Goal: Communication & Community: Answer question/provide support

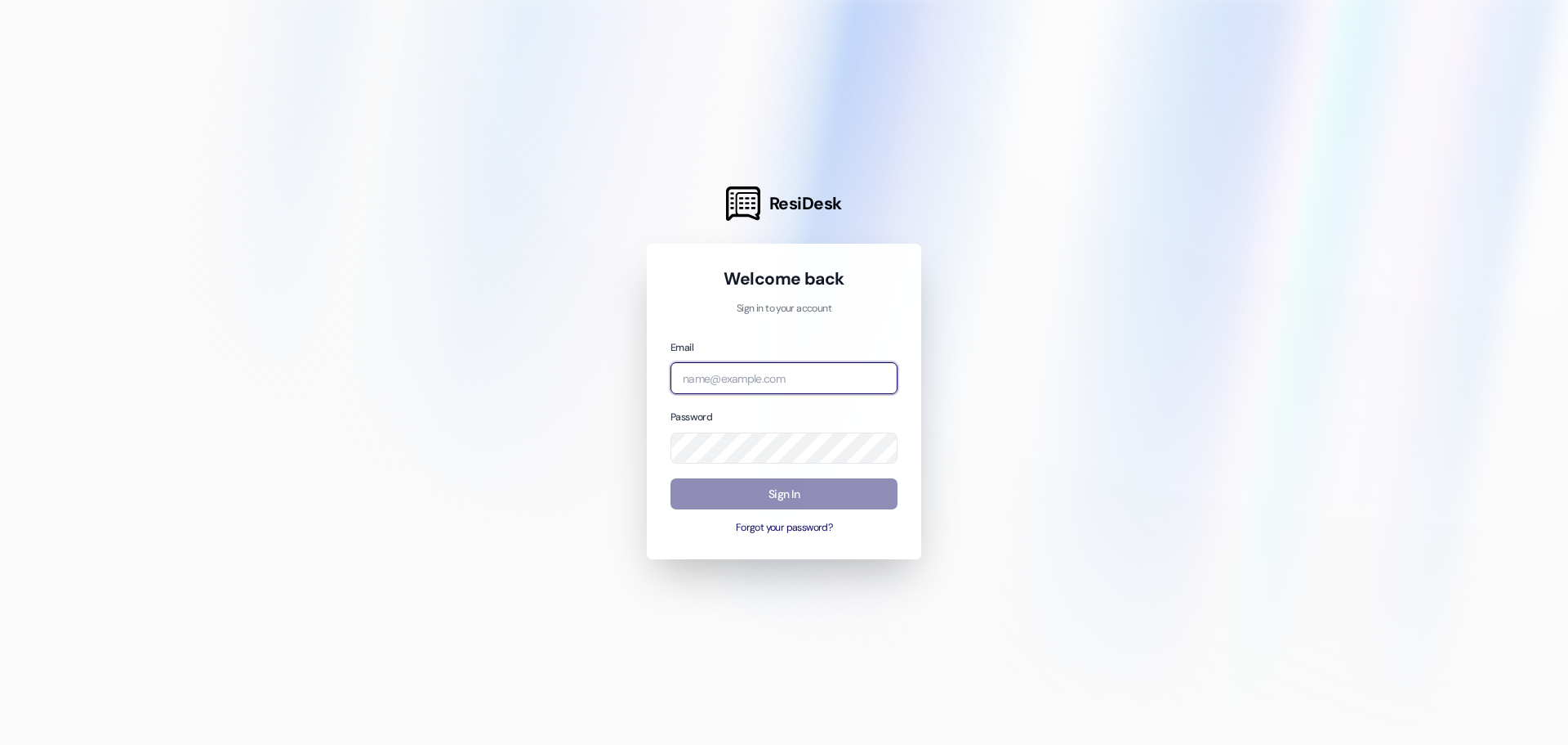
type input "[EMAIL_ADDRESS][DOMAIN_NAME]"
click at [795, 499] on button "Sign In" at bounding box center [784, 494] width 227 height 32
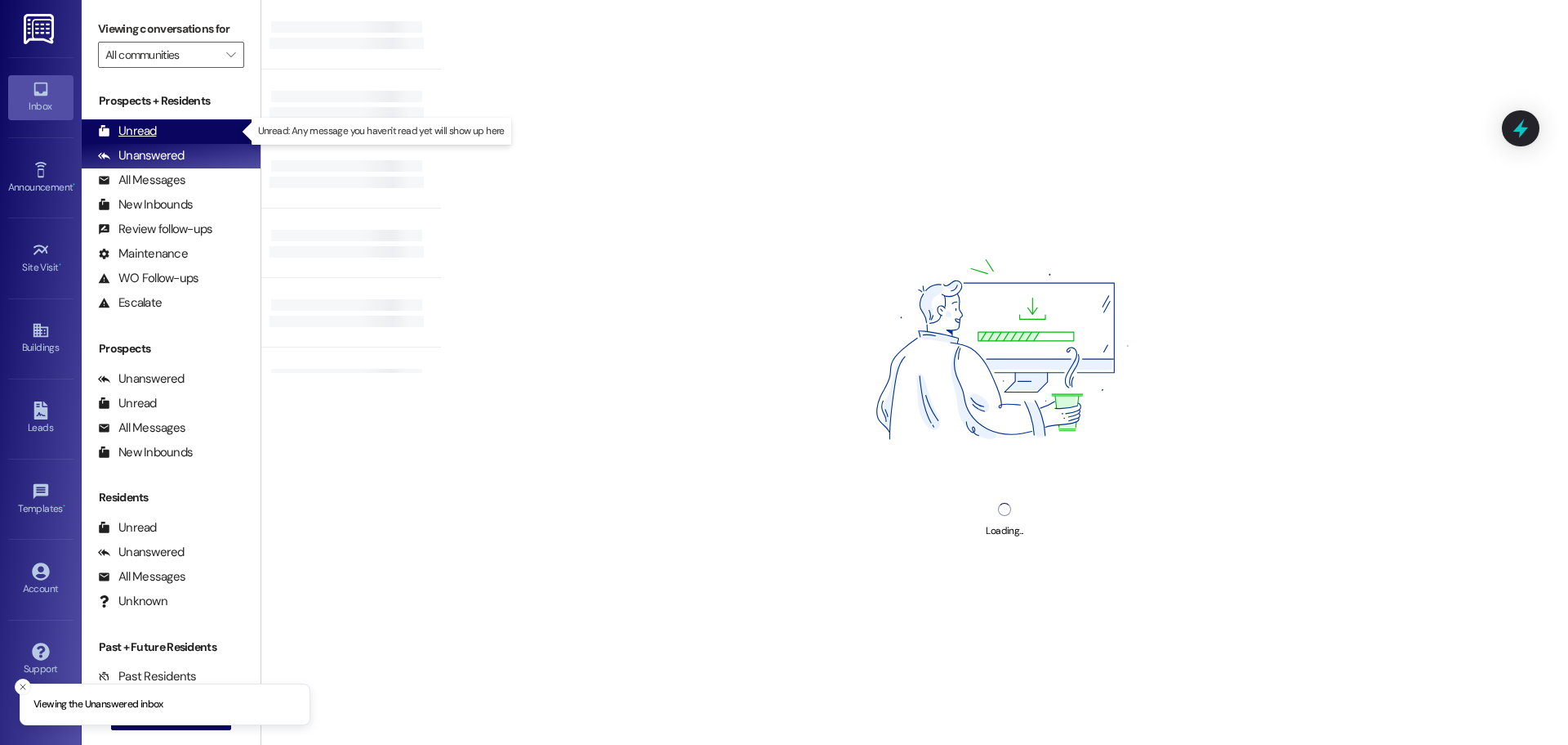
click at [149, 131] on div "Unread" at bounding box center [127, 131] width 59 height 17
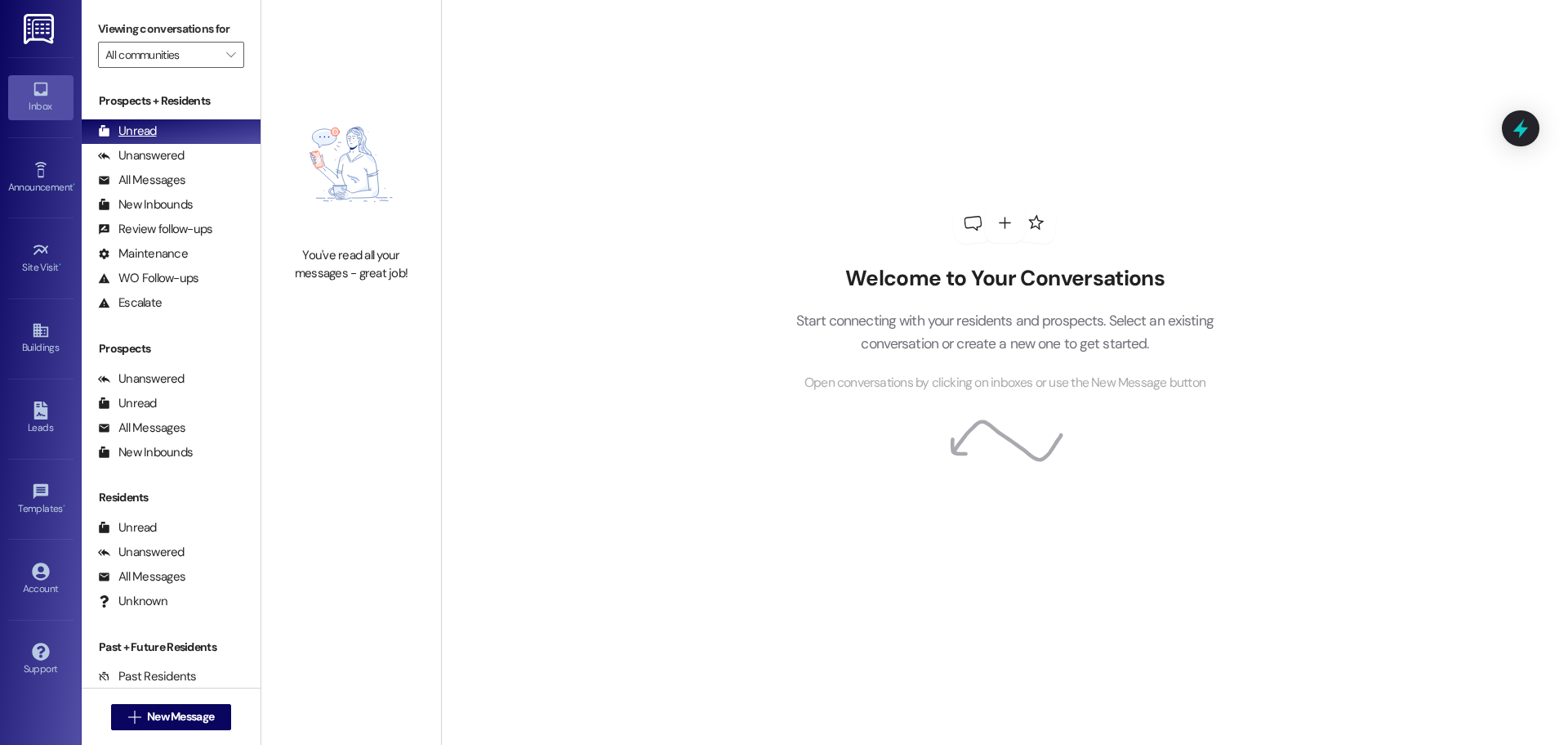
click at [158, 138] on div "Unread (0)" at bounding box center [171, 131] width 179 height 25
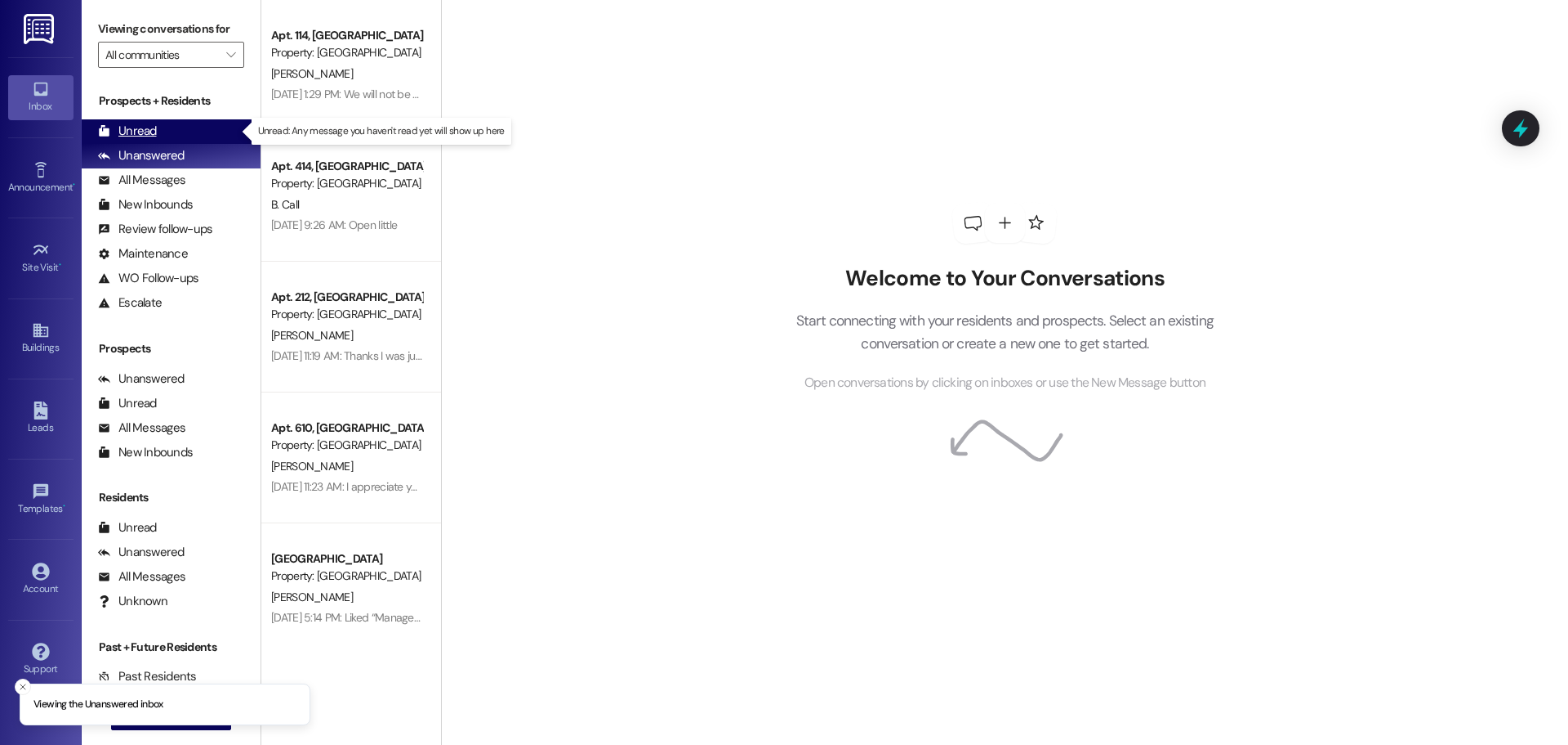
click at [144, 120] on div "Unread (0)" at bounding box center [171, 131] width 179 height 25
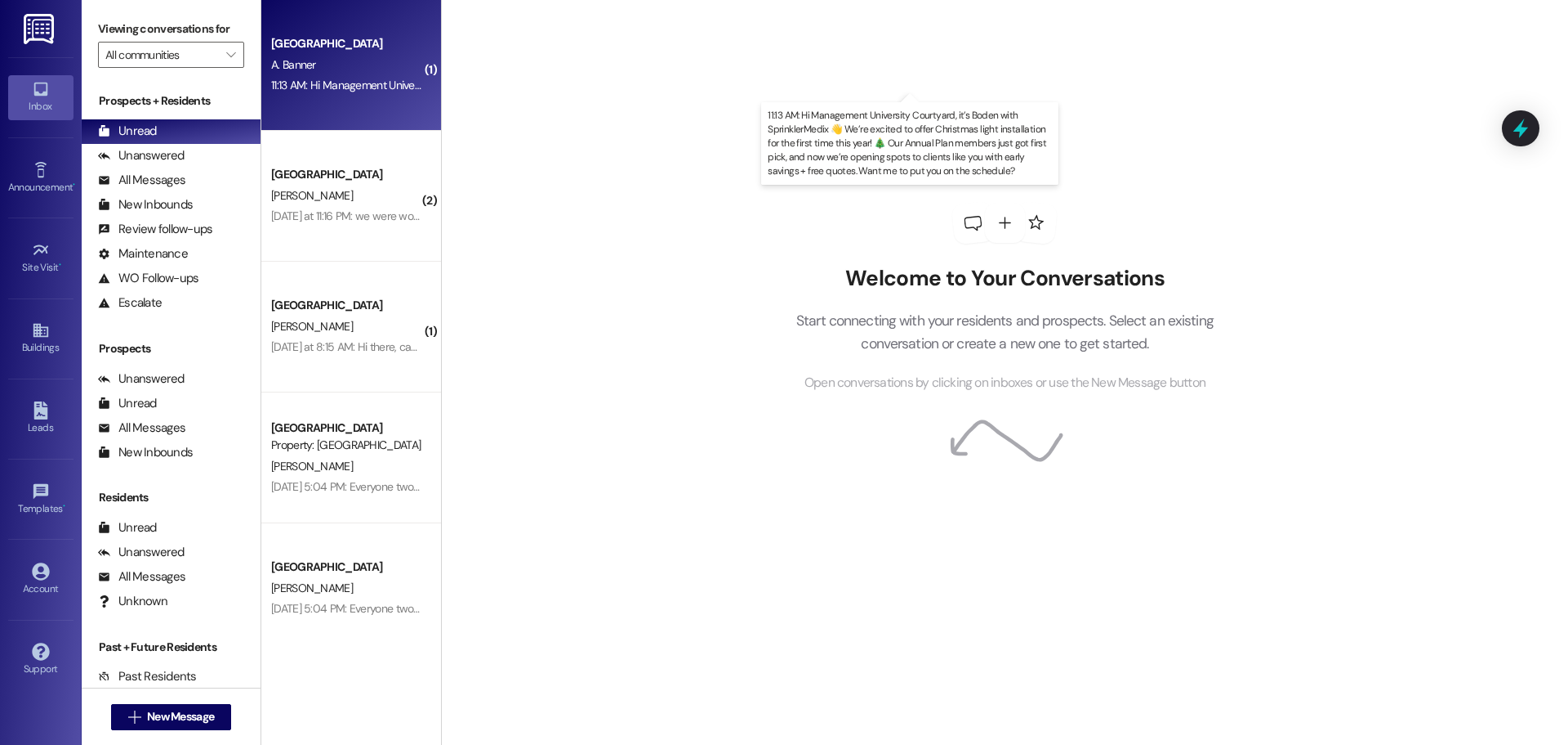
click at [367, 83] on div "11:13 AM: Hi Management University Courtyard, it’s Boden with SprinklerMedix 👋 …" at bounding box center [1028, 84] width 1514 height 15
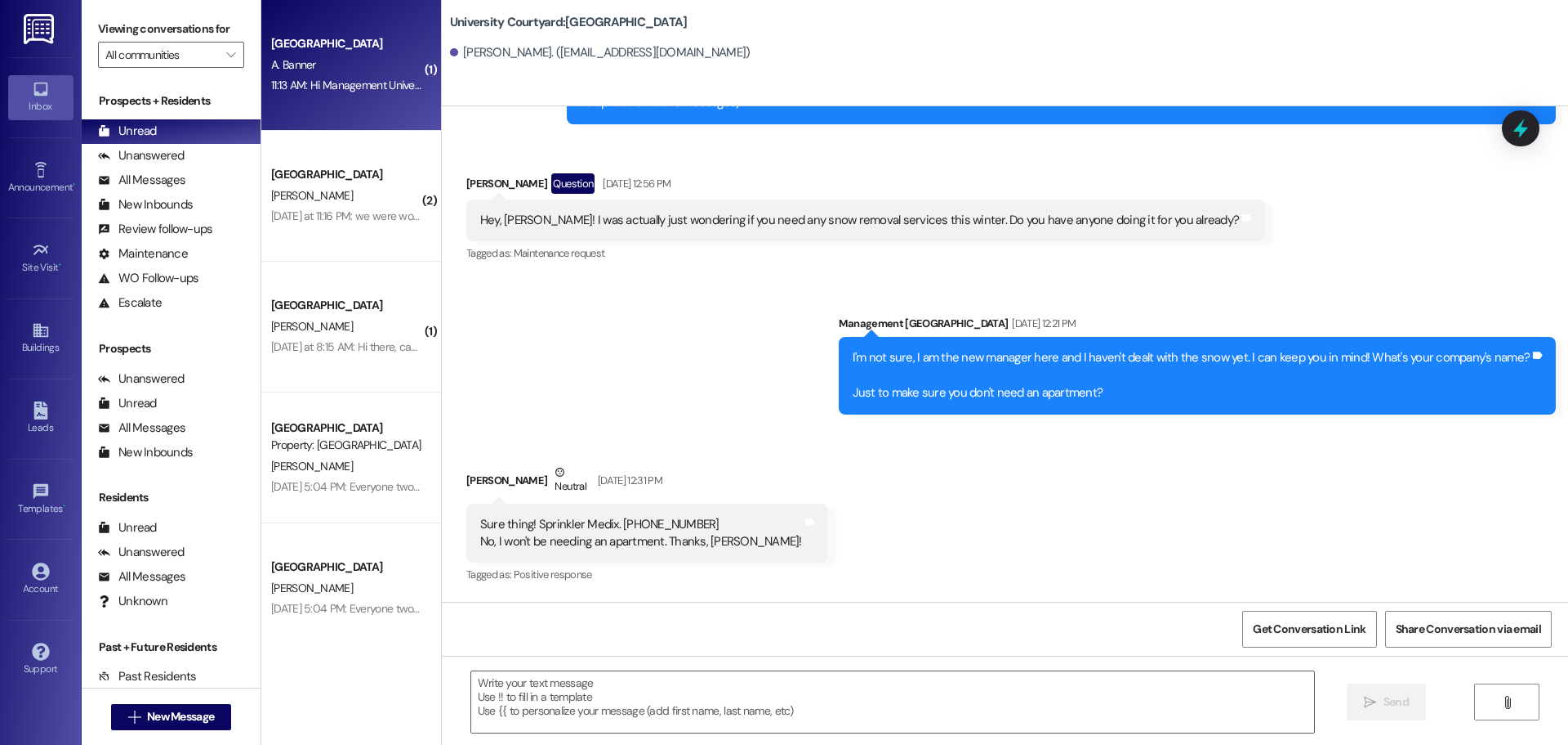
scroll to position [244, 0]
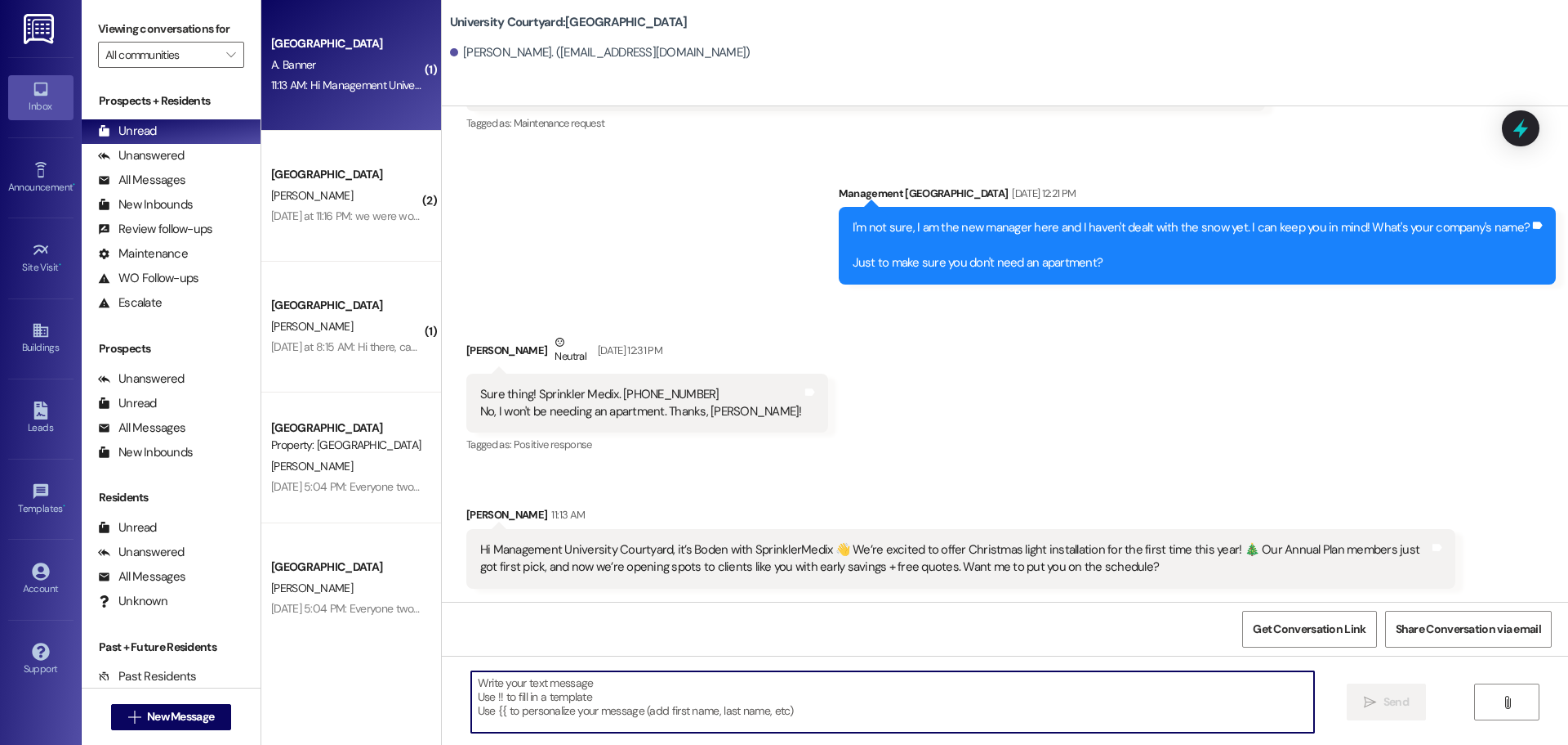
click at [879, 681] on textarea at bounding box center [893, 701] width 843 height 61
type textarea "No. Please stop texting this number."
click at [633, 709] on textarea at bounding box center [893, 701] width 843 height 61
type textarea "No. Please stop texting this number."
click at [1401, 703] on span "Send" at bounding box center [1396, 701] width 26 height 17
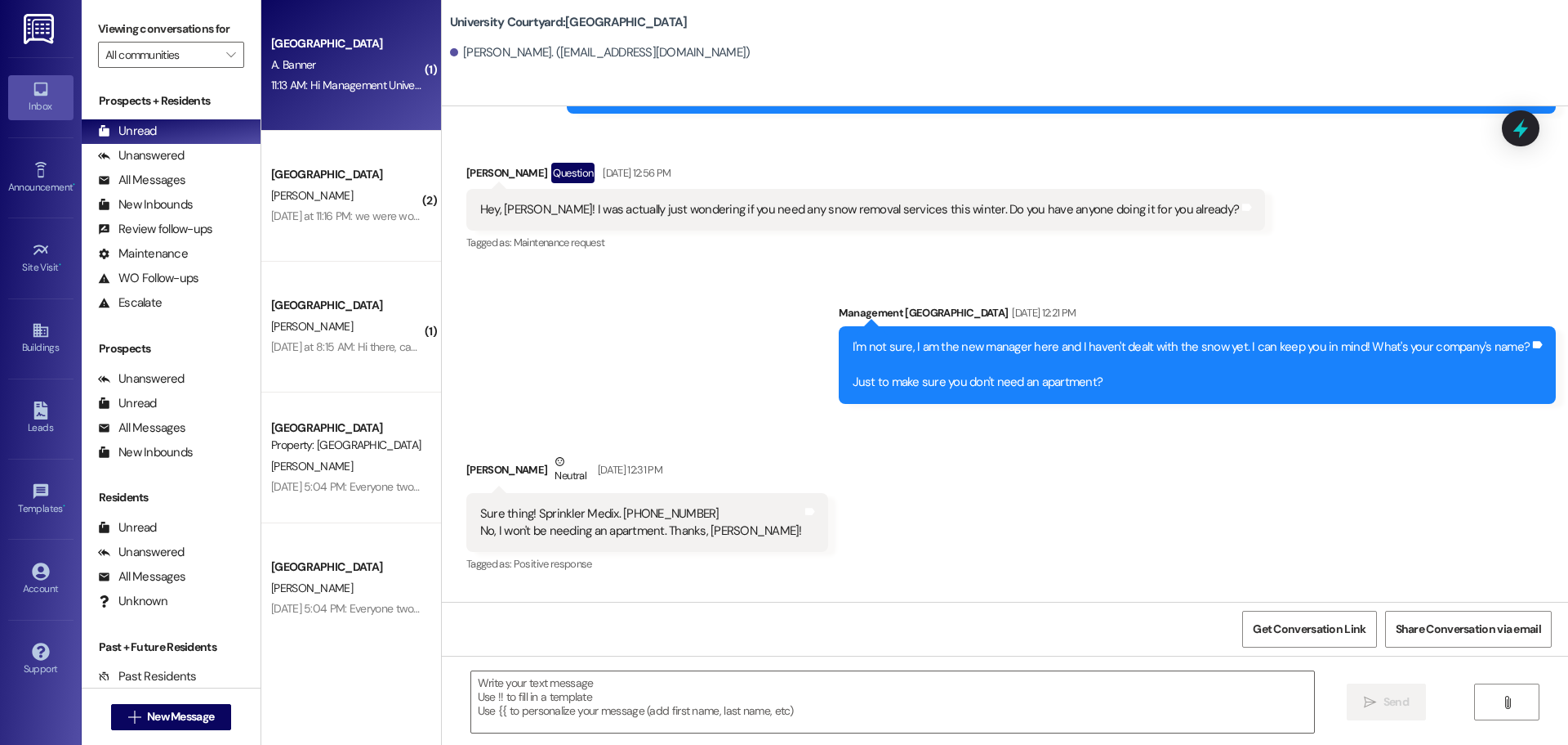
scroll to position [358, 0]
